Goal: Task Accomplishment & Management: Use online tool/utility

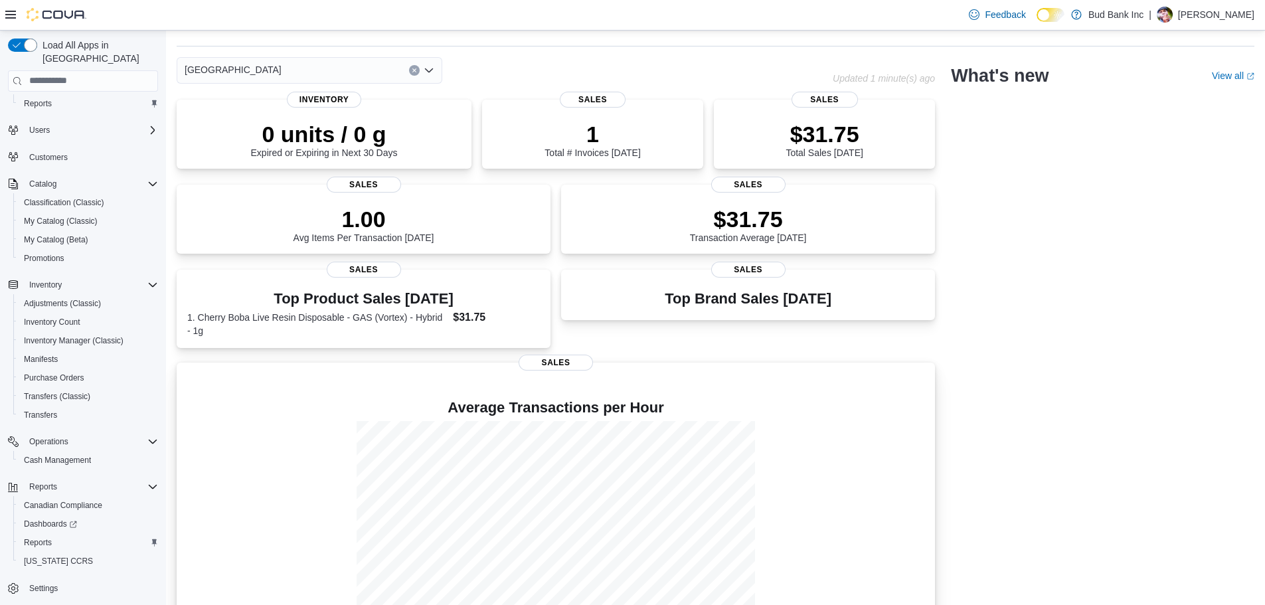
scroll to position [76, 0]
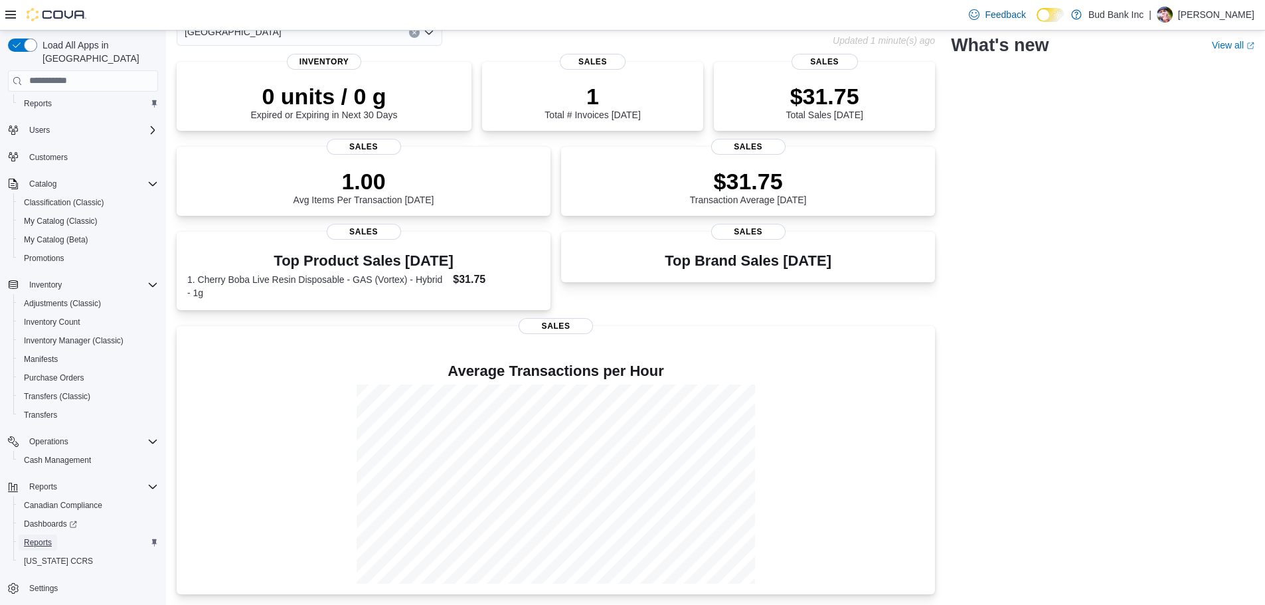
click at [37, 537] on span "Reports" at bounding box center [38, 542] width 28 height 11
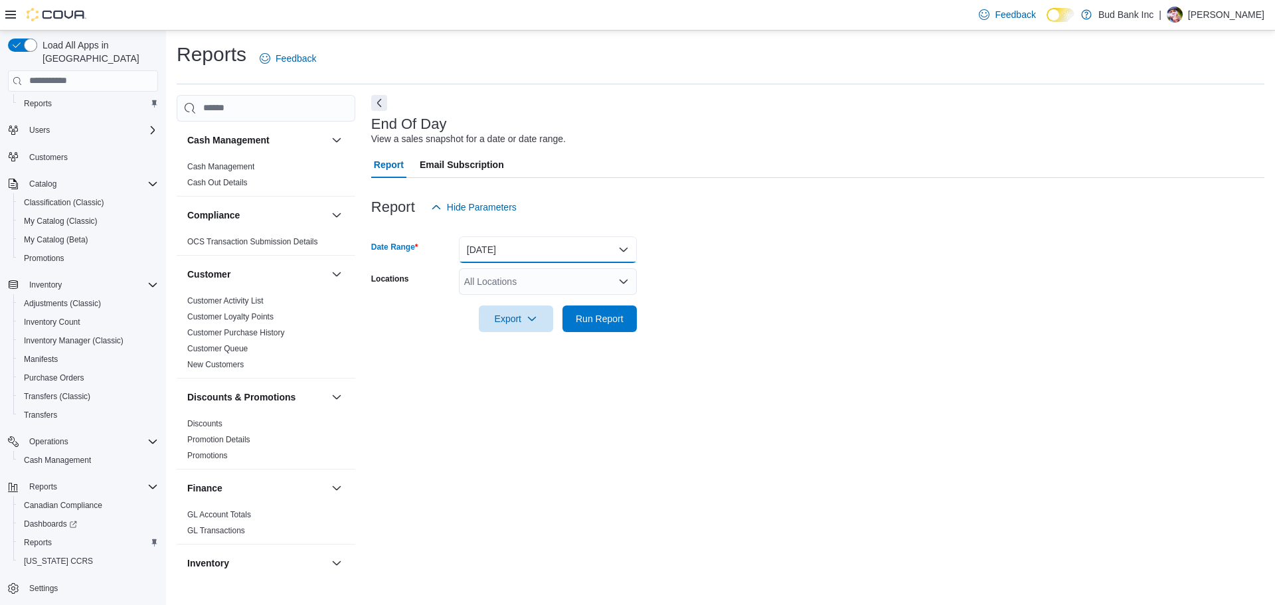
click at [508, 251] on button "[DATE]" at bounding box center [548, 249] width 178 height 27
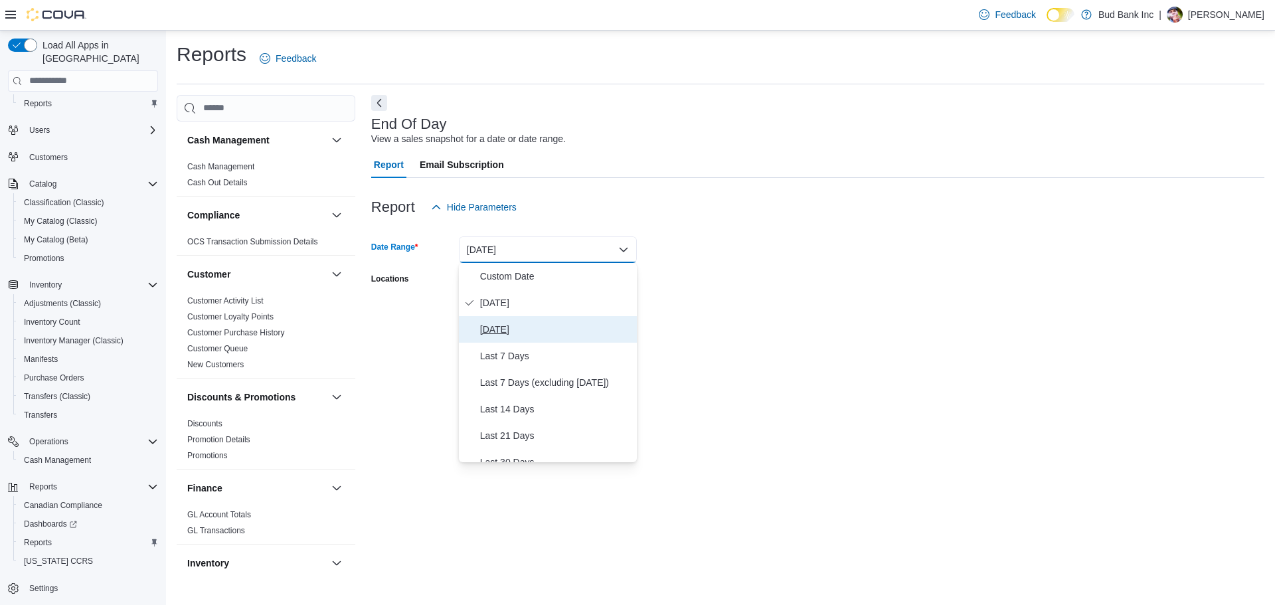
click at [505, 327] on span "[DATE]" at bounding box center [555, 329] width 151 height 16
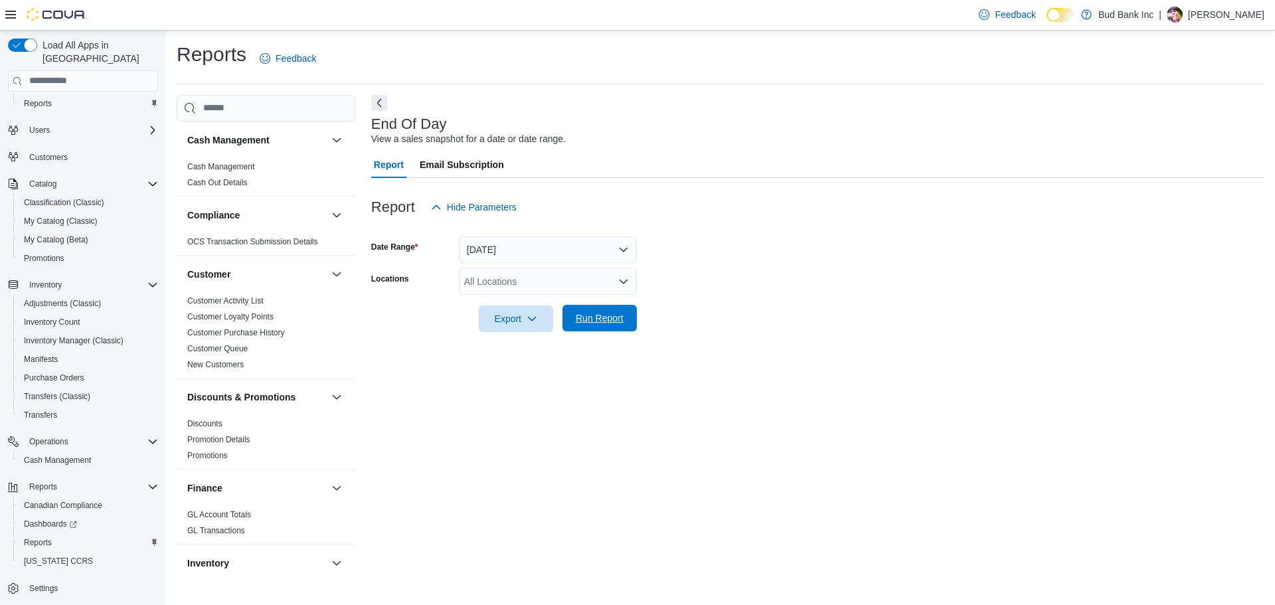
click at [594, 321] on span "Run Report" at bounding box center [600, 317] width 48 height 13
